Goal: Task Accomplishment & Management: Use online tool/utility

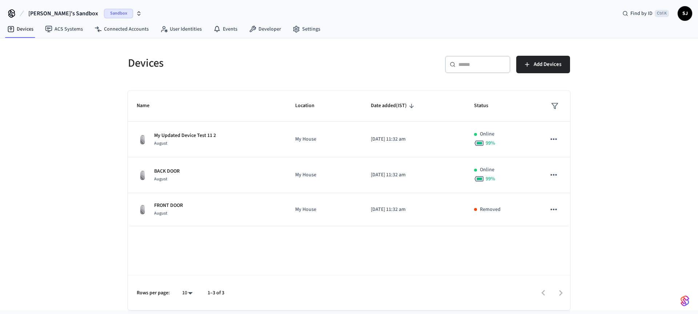
click at [48, 16] on span "[PERSON_NAME]'s Sandbox" at bounding box center [63, 13] width 70 height 9
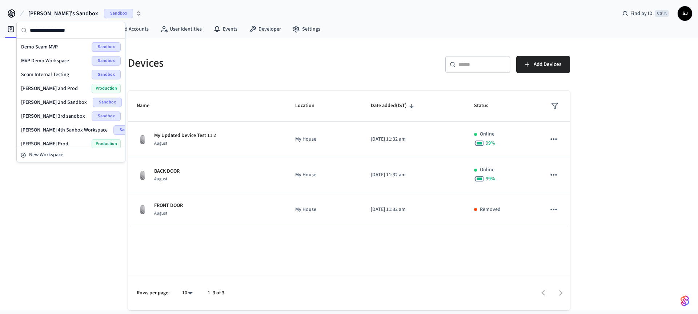
click at [49, 70] on div "Seam Internal Testing Sandbox" at bounding box center [71, 74] width 100 height 9
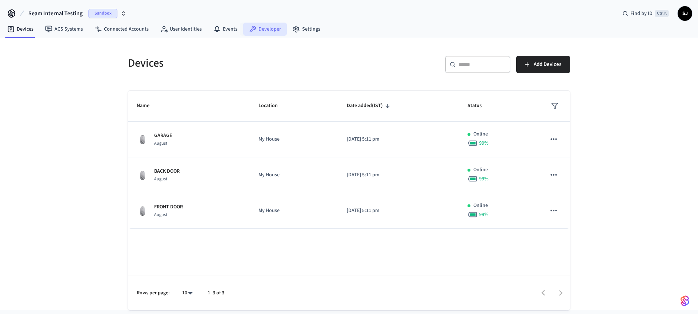
click at [264, 28] on link "Developer" at bounding box center [265, 29] width 44 height 13
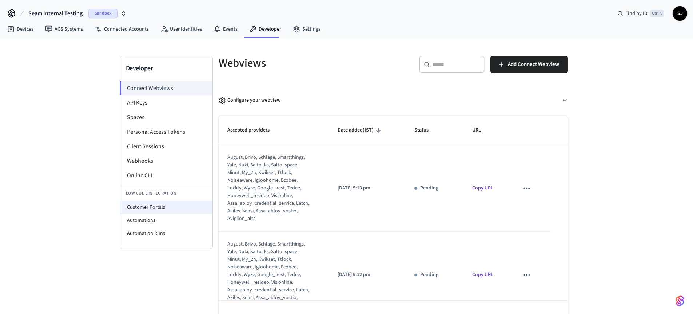
click at [176, 207] on li "Customer Portals" at bounding box center [166, 206] width 92 height 13
select select "**********"
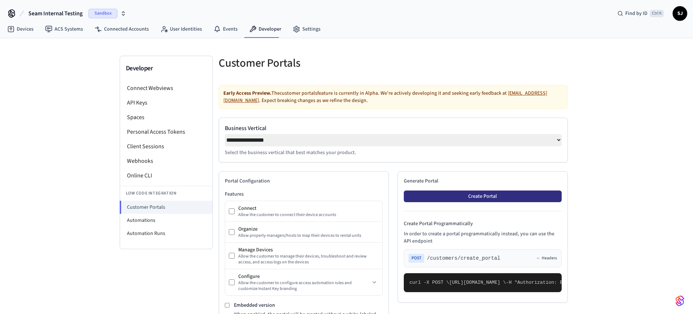
click at [470, 194] on button "Create Portal" at bounding box center [483, 196] width 158 height 12
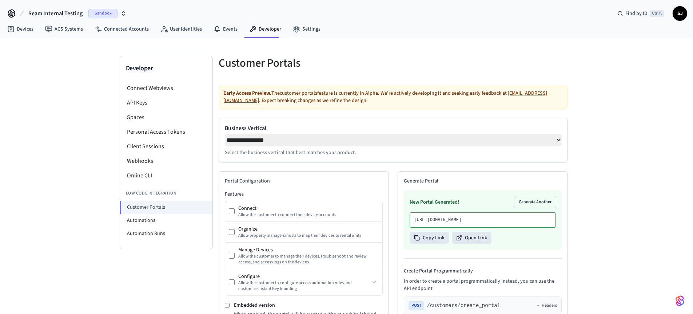
scroll to position [118, 0]
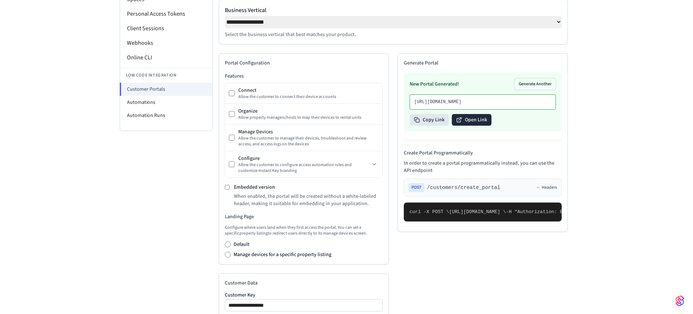
click at [473, 126] on button "Open Link" at bounding box center [472, 120] width 40 height 12
